Goal: Check status: Check status

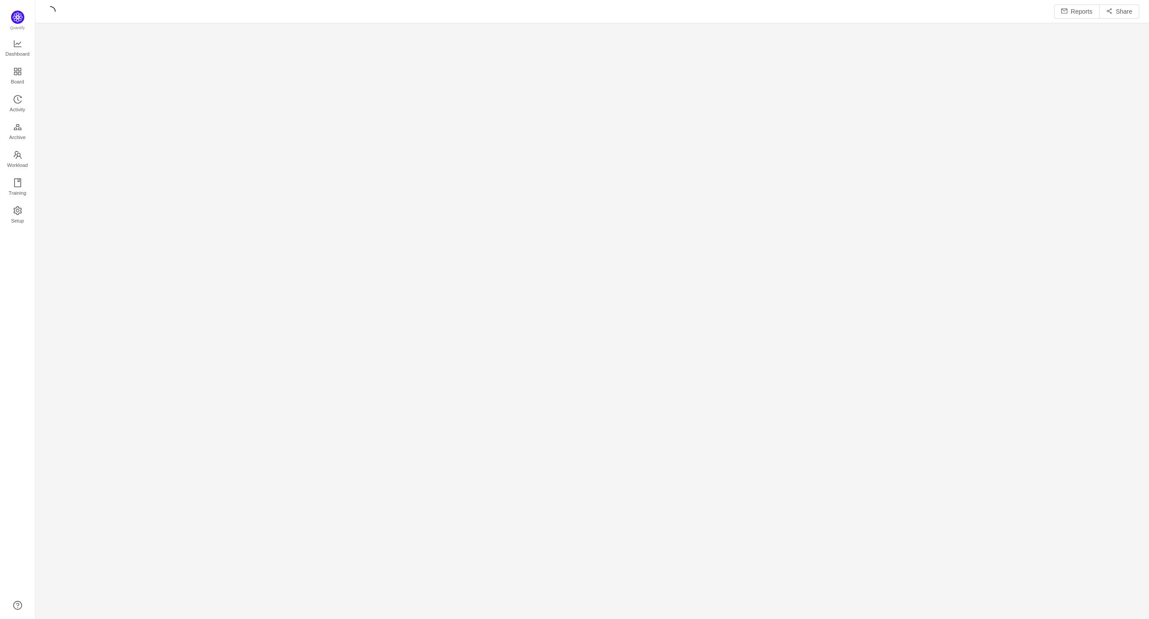
scroll to position [604, 1092]
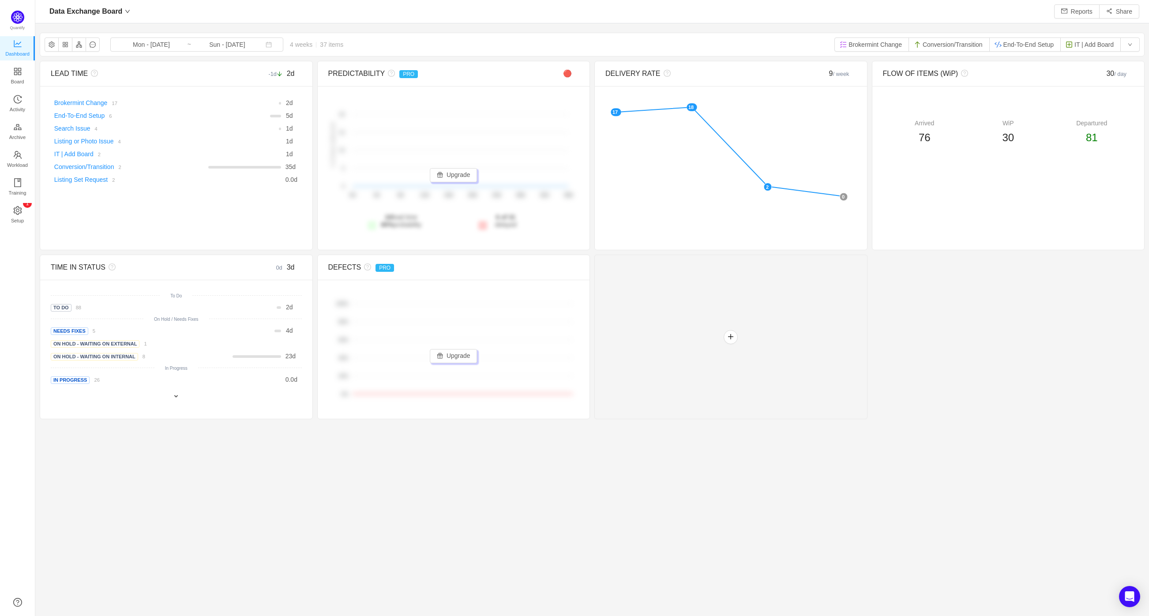
scroll to position [601, 1092]
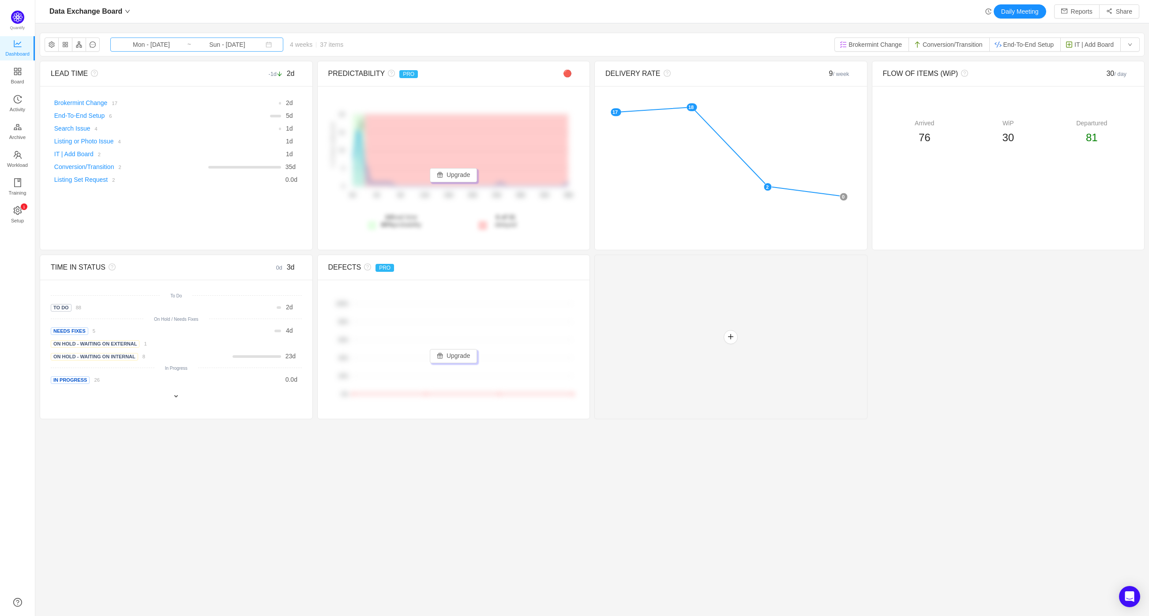
click at [221, 43] on input "Sun - [DATE]" at bounding box center [226, 45] width 71 height 10
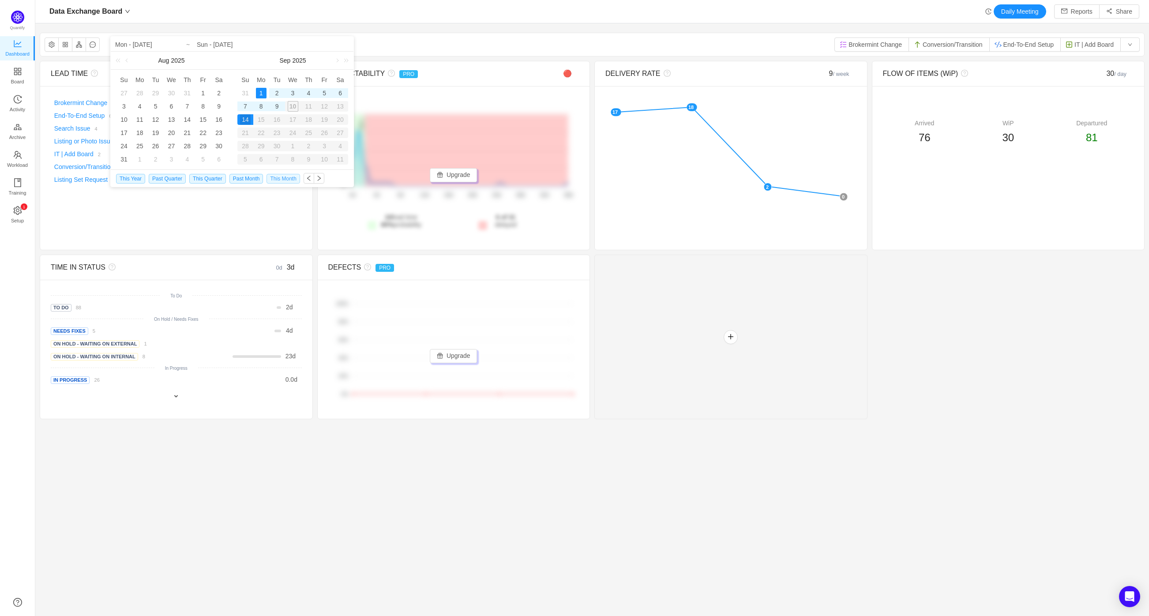
click at [275, 179] on span "This Month" at bounding box center [283, 179] width 33 height 10
type input "Mon - [DATE]"
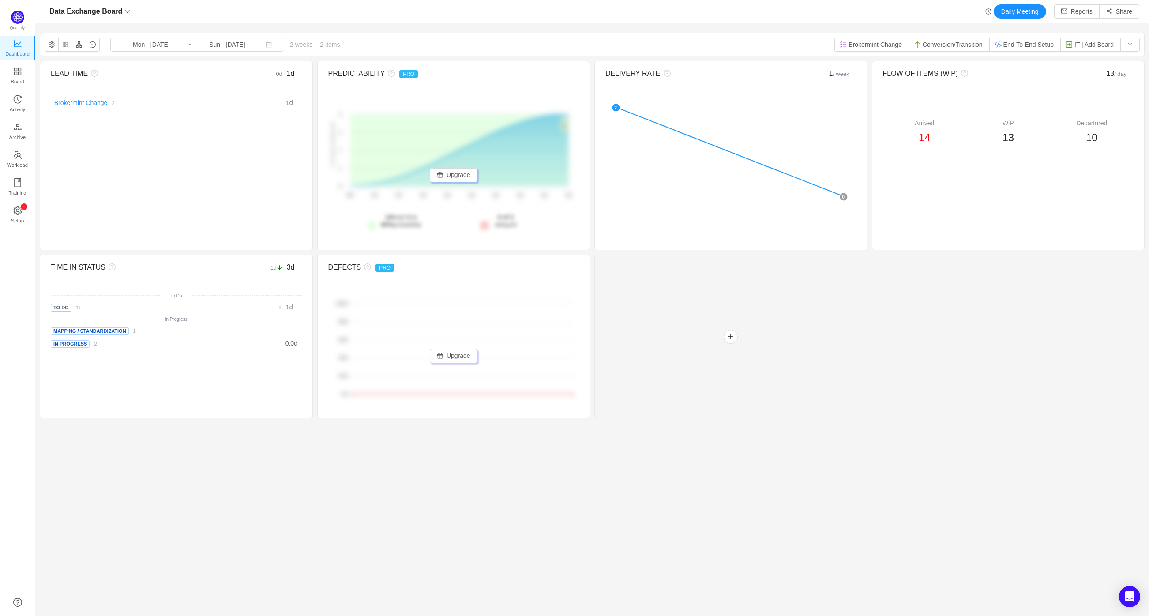
click at [332, 462] on section "Data Exchange Board Mon - [DATE] ~ Sun - [DATE] 2 weeks 2 items Brokermint Chan…" at bounding box center [592, 290] width 1114 height 524
